Goal: Task Accomplishment & Management: Manage account settings

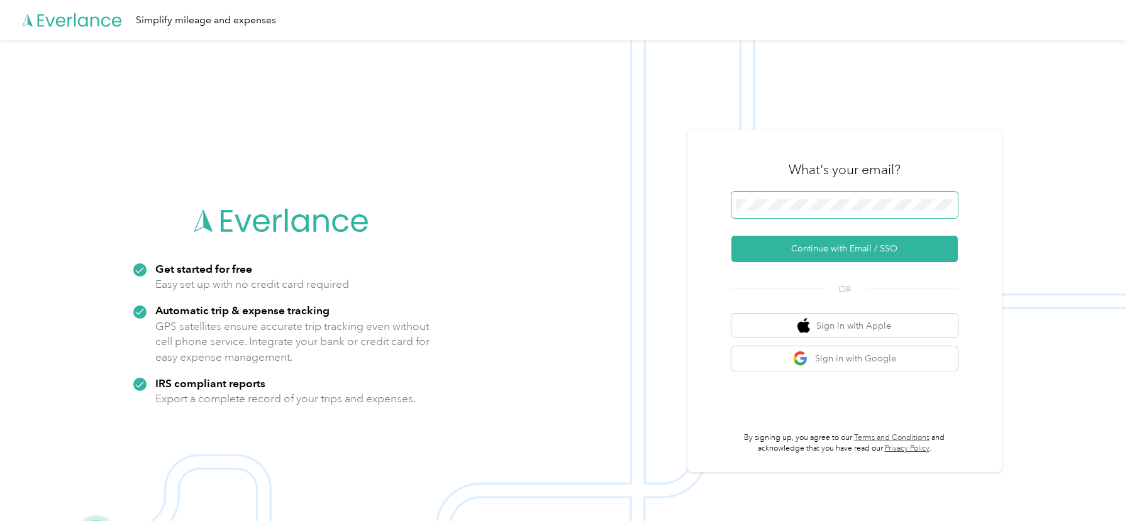
click at [823, 198] on span at bounding box center [845, 205] width 226 height 26
click at [716, 155] on div "What's your email? Continue with Email / SSO OR Sign in with Apple Sign in with…" at bounding box center [845, 301] width 315 height 342
click at [772, 247] on button "Continue with Email / SSO" at bounding box center [845, 249] width 226 height 26
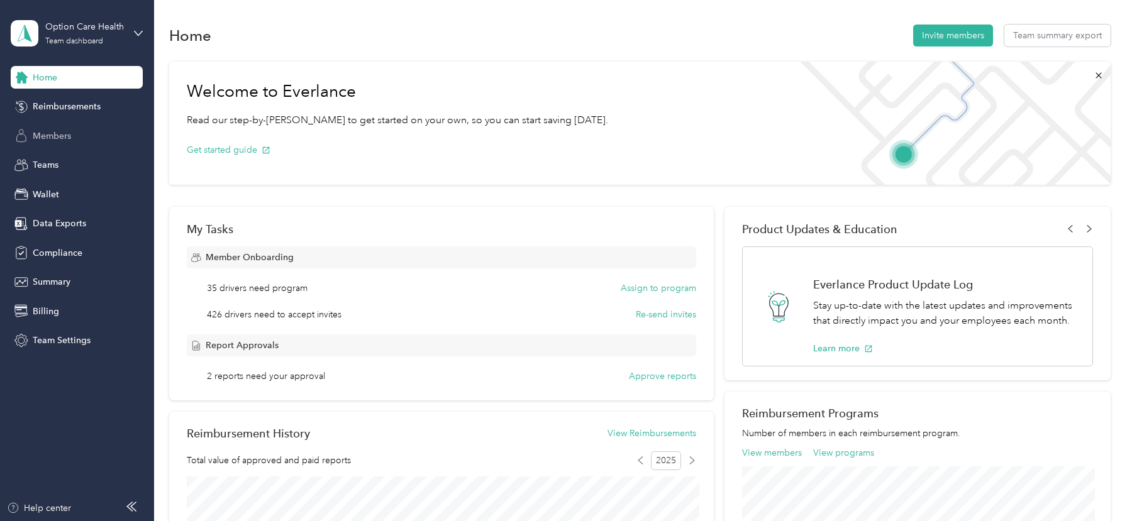
click at [60, 140] on span "Members" at bounding box center [52, 136] width 38 height 13
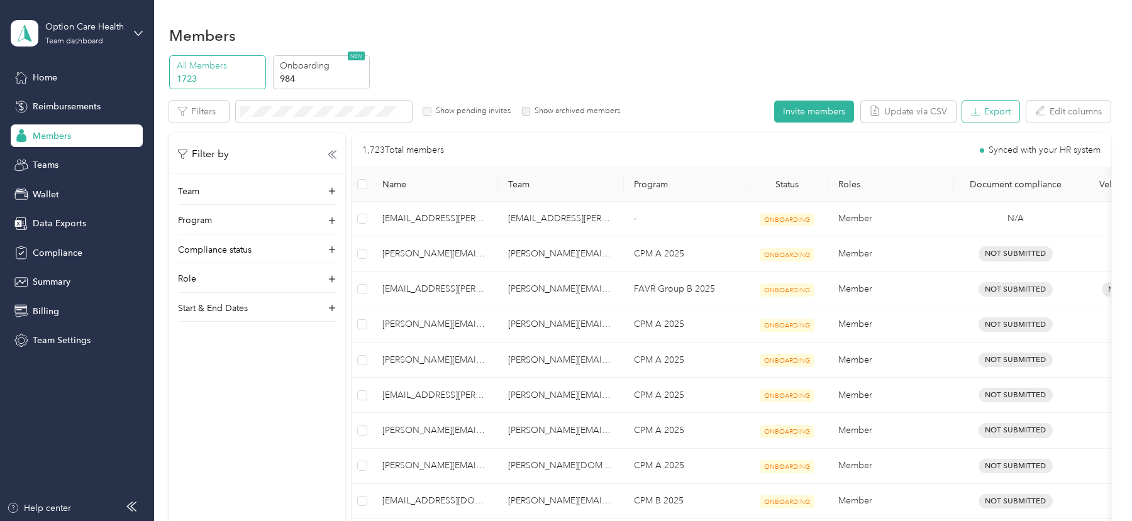
click at [999, 113] on button "Export" at bounding box center [990, 112] width 57 height 22
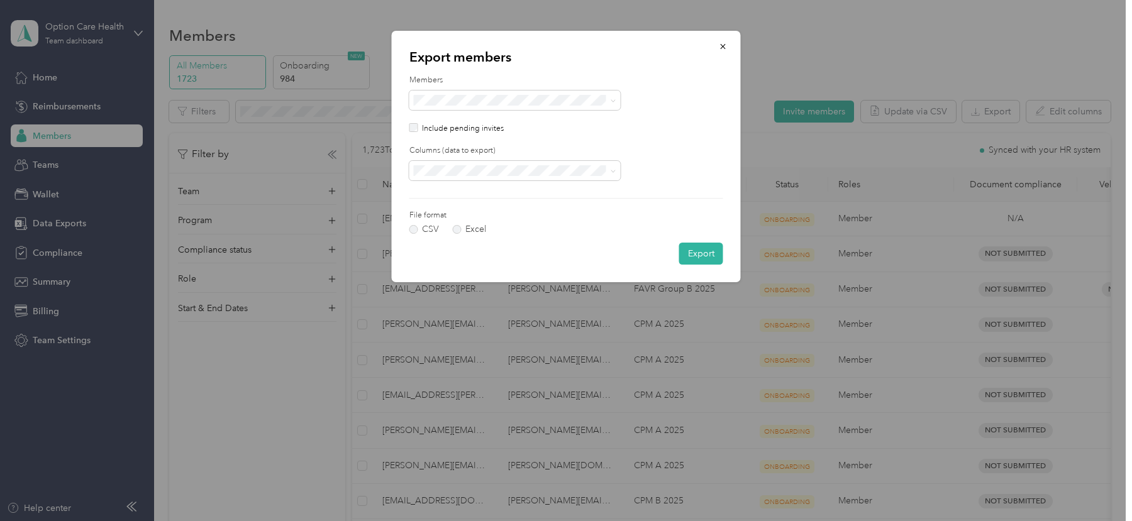
click at [408, 131] on div "Export members Members Include pending invites Columns (data to export) File fo…" at bounding box center [566, 157] width 349 height 252
click at [454, 213] on span "All columns" at bounding box center [441, 214] width 46 height 11
click at [700, 255] on button "Export" at bounding box center [701, 254] width 44 height 22
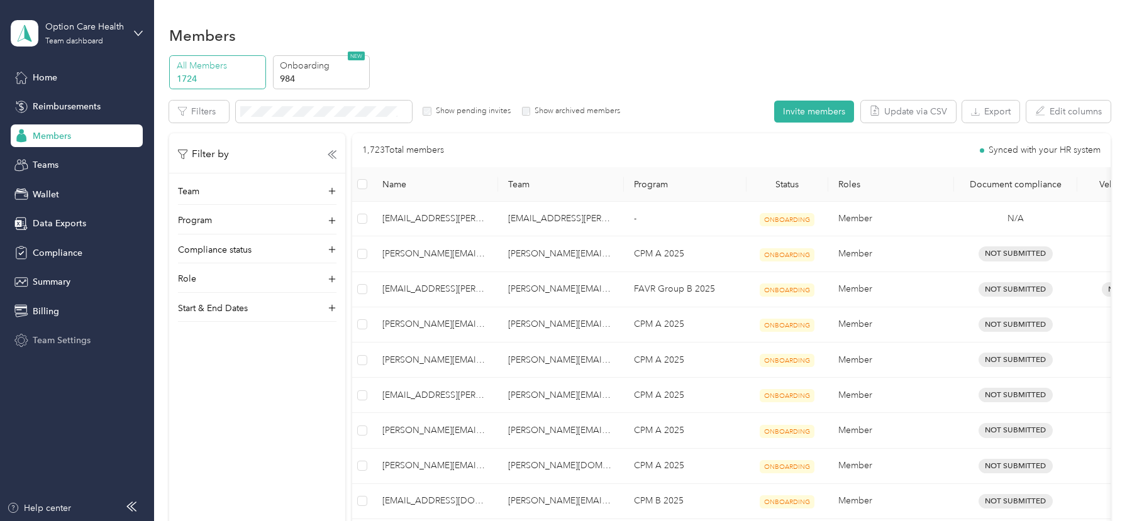
click at [70, 335] on span "Team Settings" at bounding box center [62, 340] width 58 height 13
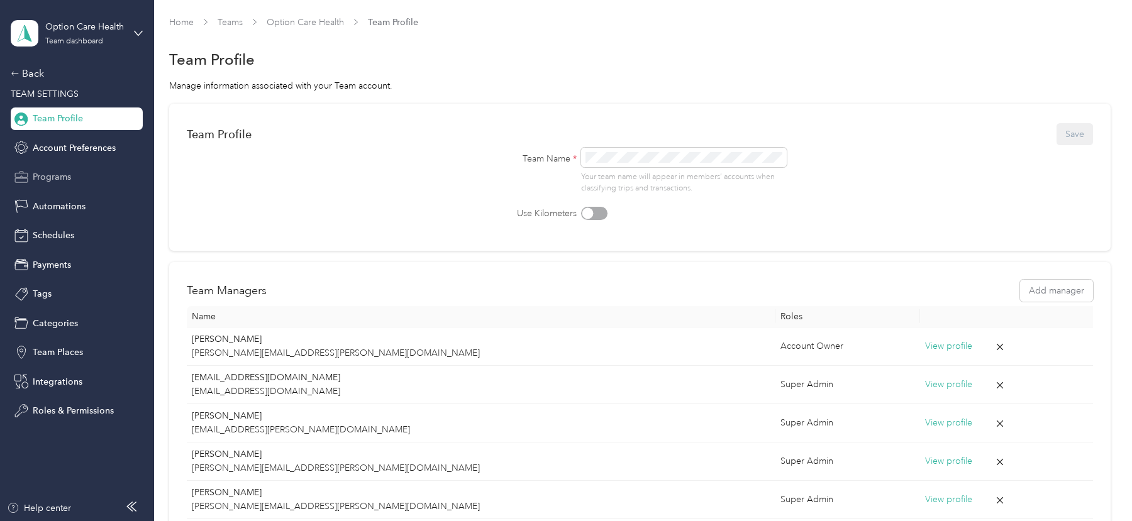
click at [74, 173] on div "Programs" at bounding box center [77, 177] width 132 height 23
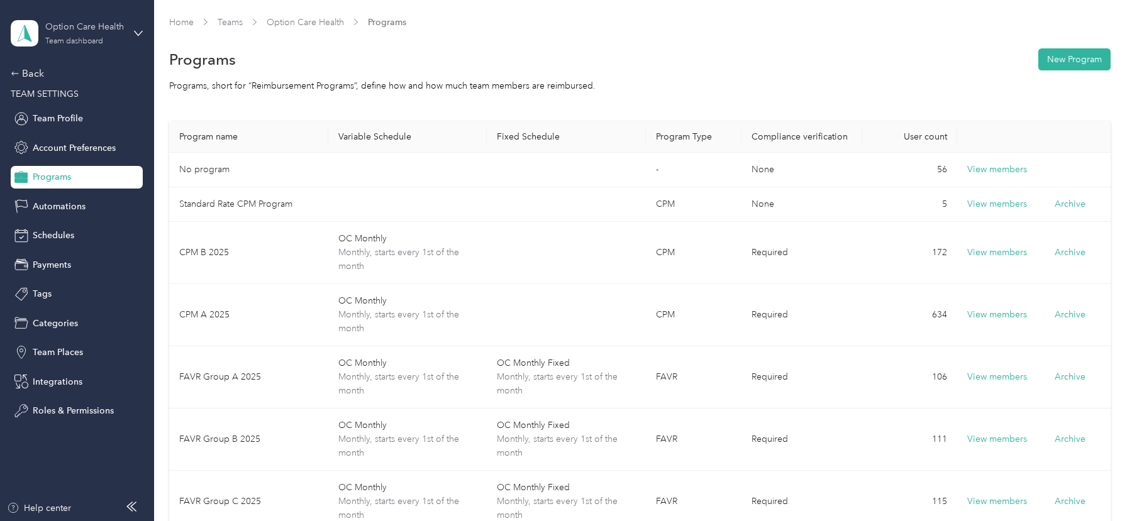
click at [114, 21] on div "Option Care Health" at bounding box center [84, 26] width 79 height 13
click at [86, 155] on div "Log out" at bounding box center [142, 159] width 247 height 22
